Goal: Information Seeking & Learning: Learn about a topic

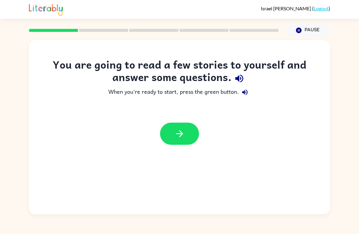
click at [189, 133] on button "button" at bounding box center [179, 134] width 39 height 22
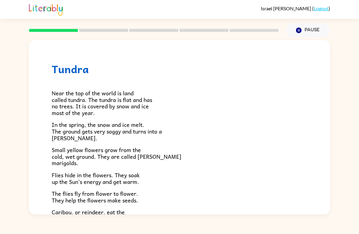
scroll to position [120, 0]
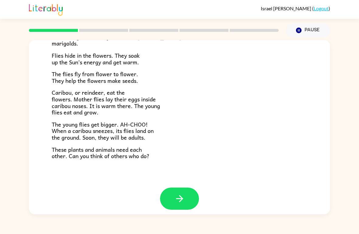
click at [185, 200] on button "button" at bounding box center [179, 199] width 39 height 22
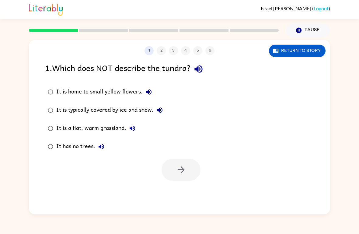
scroll to position [0, 0]
click at [185, 200] on div "1 2 3 4 5 6 Return to story 1 . Which does NOT describe the tundra? It is home …" at bounding box center [179, 127] width 301 height 175
click at [351, 114] on div "1 2 3 4 5 6 Return to story 1 . Which does NOT describe the tundra? It is home …" at bounding box center [179, 125] width 359 height 177
click at [175, 161] on button "button" at bounding box center [180, 170] width 39 height 22
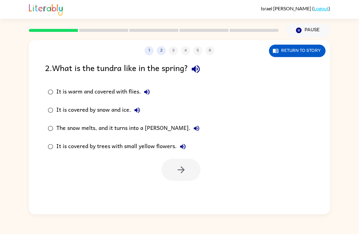
click at [308, 49] on button "Return to story" at bounding box center [297, 51] width 57 height 12
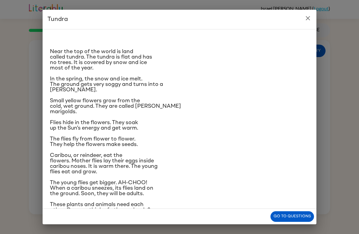
click at [310, 27] on h2 "Tundra" at bounding box center [180, 19] width 274 height 19
click at [306, 16] on icon "close" at bounding box center [307, 18] width 7 height 7
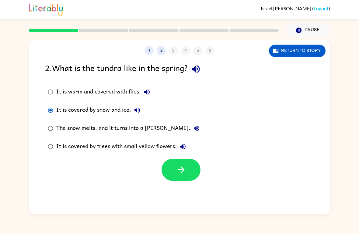
click at [184, 174] on icon "button" at bounding box center [181, 170] width 11 height 11
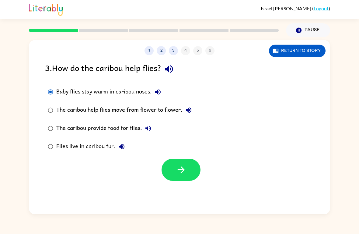
click at [185, 171] on icon "button" at bounding box center [181, 170] width 11 height 11
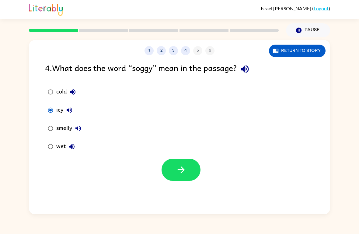
click at [177, 175] on icon "button" at bounding box center [181, 170] width 11 height 11
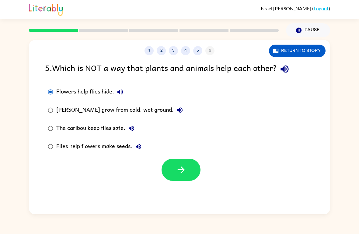
click at [178, 173] on icon "button" at bounding box center [181, 170] width 11 height 11
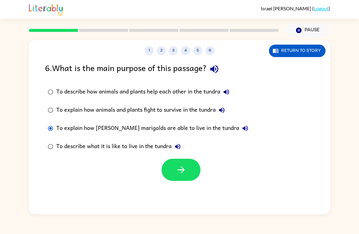
click at [178, 187] on div "1 2 3 4 5 6 Return to story 6 . What is the main purpose of this passage? To de…" at bounding box center [179, 127] width 301 height 175
click at [190, 168] on button "button" at bounding box center [180, 170] width 39 height 22
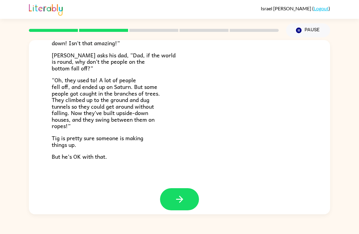
scroll to position [170, 0]
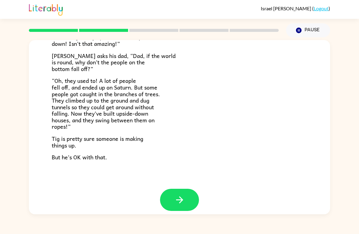
click at [179, 196] on icon "button" at bounding box center [179, 200] width 11 height 11
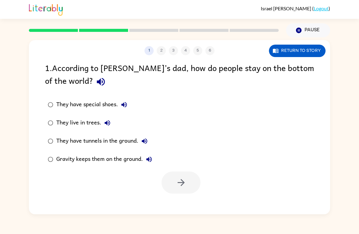
scroll to position [0, 0]
click at [118, 8] on div "[PERSON_NAME] ( Logout )" at bounding box center [179, 9] width 301 height 19
click at [167, 182] on div at bounding box center [180, 183] width 39 height 22
click at [183, 191] on div at bounding box center [180, 183] width 39 height 22
click at [56, 103] on label "They have special shoes." at bounding box center [100, 105] width 116 height 18
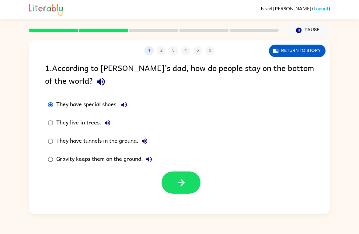
click at [120, 165] on div "Gravity keeps them on the ground." at bounding box center [105, 160] width 99 height 12
click at [183, 192] on button "button" at bounding box center [180, 183] width 39 height 22
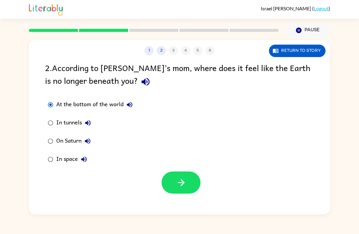
click at [182, 181] on icon "button" at bounding box center [180, 182] width 7 height 7
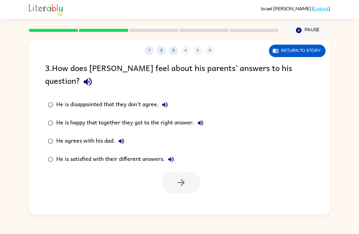
click at [58, 96] on label "He is disappointed that they don't agree." at bounding box center [126, 105] width 168 height 18
click at [176, 185] on div "1 2 3 4 5 6 Return to story 3 . How does [PERSON_NAME] feel about his parents’ …" at bounding box center [179, 127] width 301 height 175
click at [181, 178] on button "button" at bounding box center [180, 183] width 39 height 22
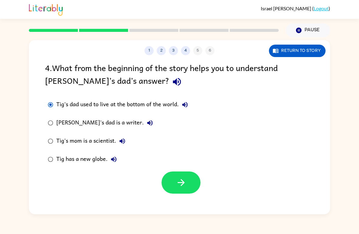
click at [173, 190] on button "button" at bounding box center [180, 183] width 39 height 22
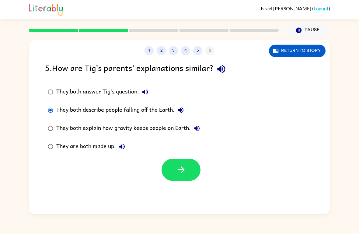
click at [183, 169] on icon "button" at bounding box center [181, 170] width 11 height 11
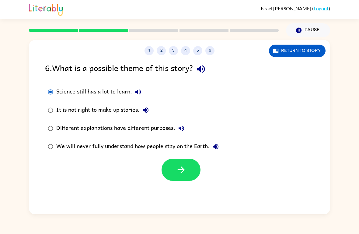
click at [170, 168] on button "button" at bounding box center [180, 170] width 39 height 22
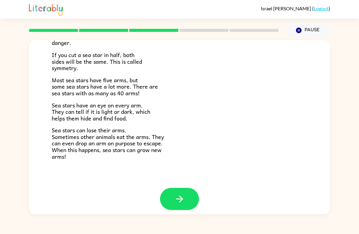
scroll to position [169, 0]
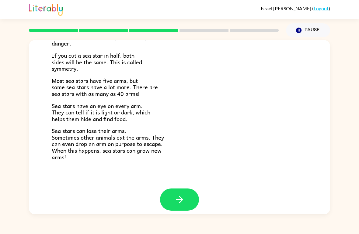
click at [171, 205] on button "button" at bounding box center [179, 200] width 39 height 22
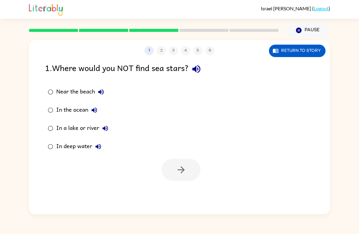
scroll to position [0, 0]
click at [180, 170] on icon "button" at bounding box center [181, 170] width 11 height 11
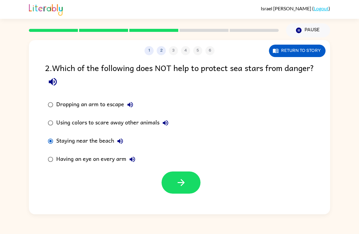
click at [172, 174] on button "button" at bounding box center [180, 183] width 39 height 22
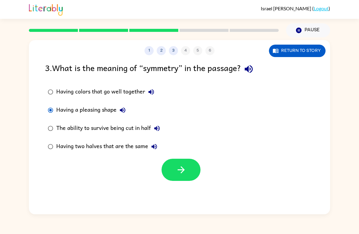
click at [176, 179] on button "button" at bounding box center [180, 170] width 39 height 22
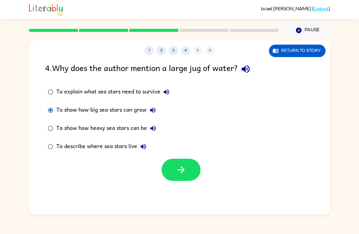
click at [188, 167] on button "button" at bounding box center [180, 170] width 39 height 22
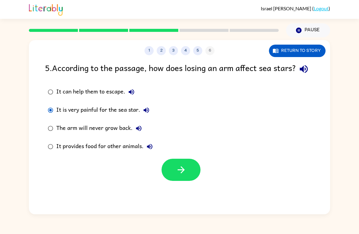
click at [177, 177] on button "button" at bounding box center [180, 170] width 39 height 22
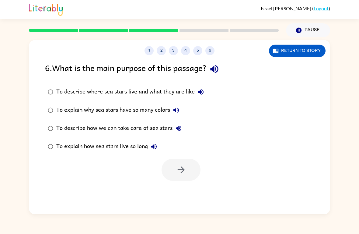
click at [197, 176] on div at bounding box center [180, 170] width 39 height 22
click at [196, 173] on div at bounding box center [180, 170] width 39 height 22
click at [184, 180] on button "button" at bounding box center [180, 170] width 39 height 22
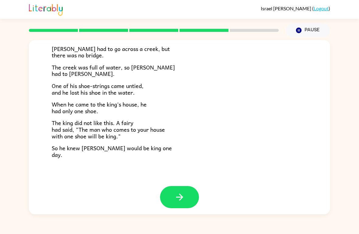
scroll to position [100, 0]
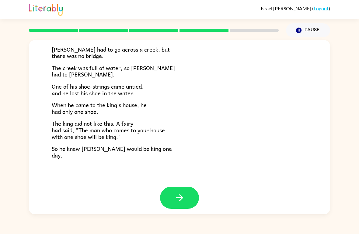
click at [192, 192] on button "button" at bounding box center [179, 198] width 39 height 22
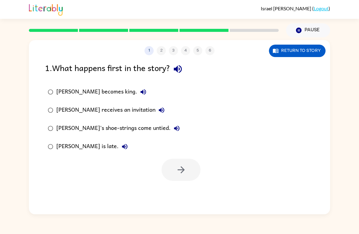
scroll to position [0, 0]
click at [192, 192] on div "1 2 3 4 5 6 Return to story 1 . What happens first in the story? [PERSON_NAME] …" at bounding box center [179, 127] width 301 height 175
click at [61, 90] on div "[PERSON_NAME] becomes king." at bounding box center [102, 92] width 93 height 12
click at [183, 173] on icon "button" at bounding box center [181, 170] width 11 height 11
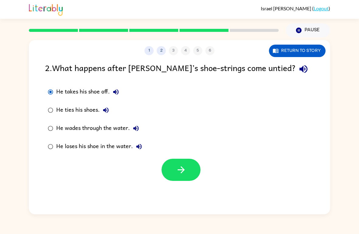
click at [170, 175] on button "button" at bounding box center [180, 170] width 39 height 22
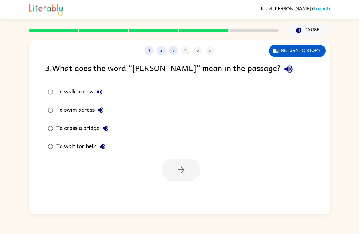
click at [55, 123] on label "To cross a bridge" at bounding box center [78, 129] width 73 height 18
click at [186, 177] on button "button" at bounding box center [180, 170] width 39 height 22
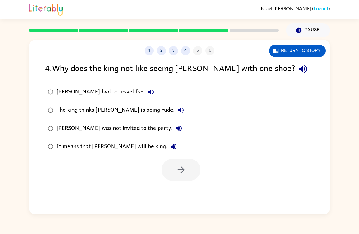
click at [185, 174] on div at bounding box center [180, 170] width 39 height 22
click at [185, 170] on icon "button" at bounding box center [181, 170] width 11 height 11
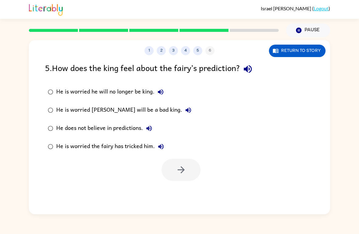
click at [58, 127] on div "He does not believe in predictions." at bounding box center [105, 129] width 99 height 12
click at [57, 107] on div "He is worried [PERSON_NAME] will be a bad king." at bounding box center [125, 110] width 138 height 12
click at [179, 169] on icon "button" at bounding box center [181, 170] width 11 height 11
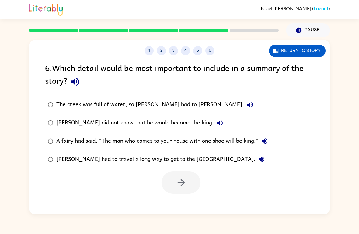
click at [60, 143] on div "A fairy had said, "The man who comes to your house with one shoe will be king."" at bounding box center [163, 141] width 214 height 12
click at [186, 187] on button "button" at bounding box center [180, 183] width 39 height 22
